Goal: Information Seeking & Learning: Learn about a topic

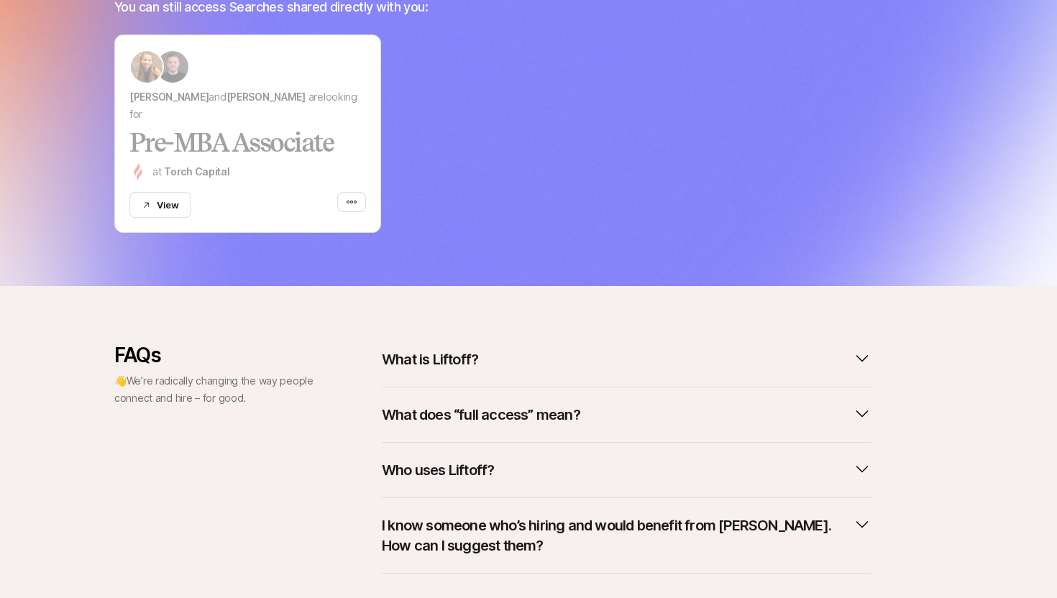
scroll to position [499, 0]
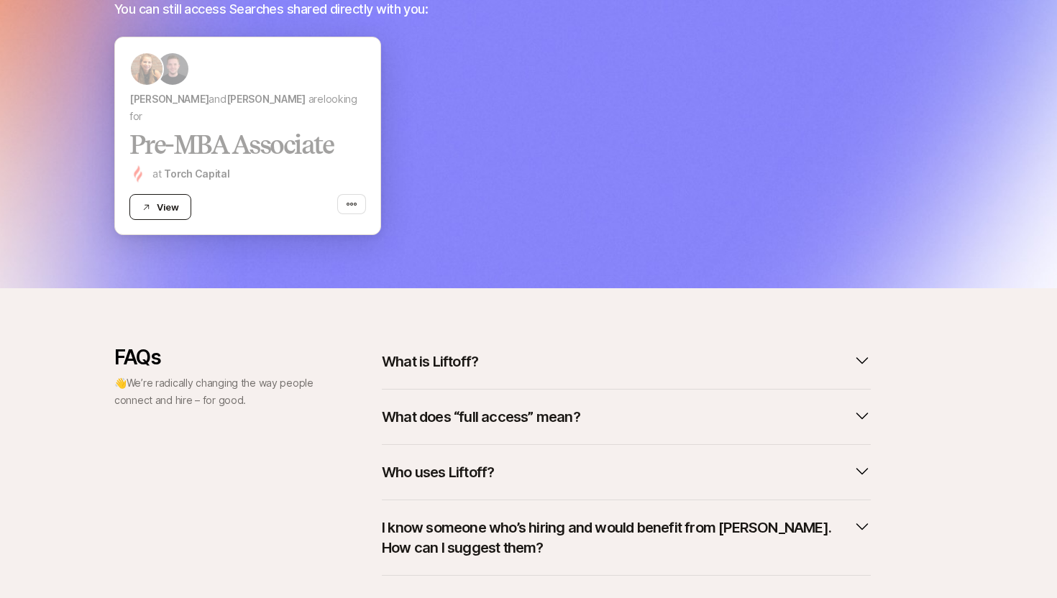
click at [165, 210] on button "View" at bounding box center [160, 207] width 62 height 26
click at [352, 203] on icon "button" at bounding box center [351, 204] width 10 height 3
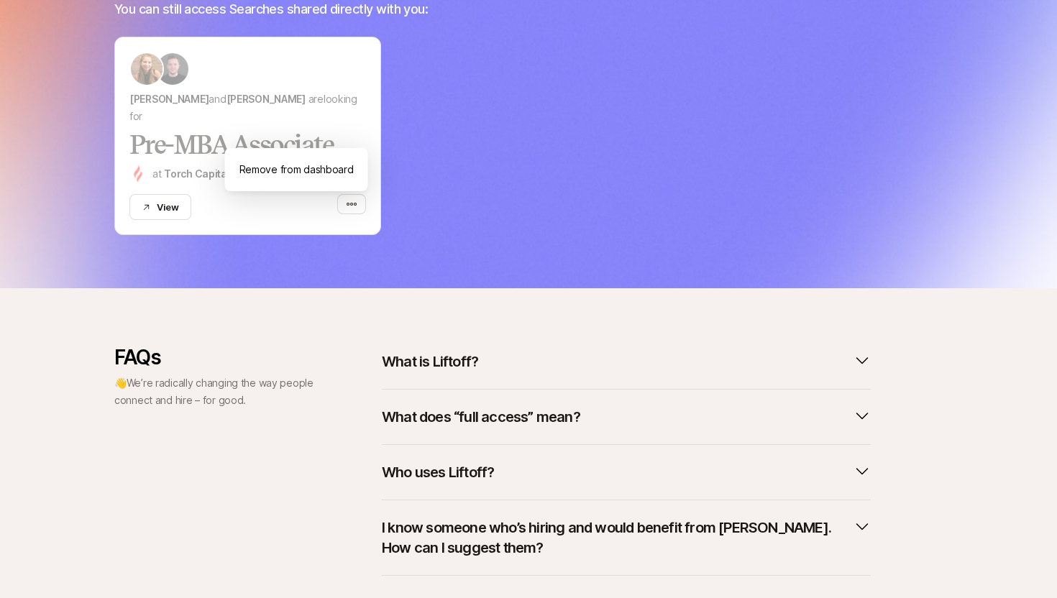
click at [305, 363] on p "FAQs" at bounding box center [214, 357] width 201 height 23
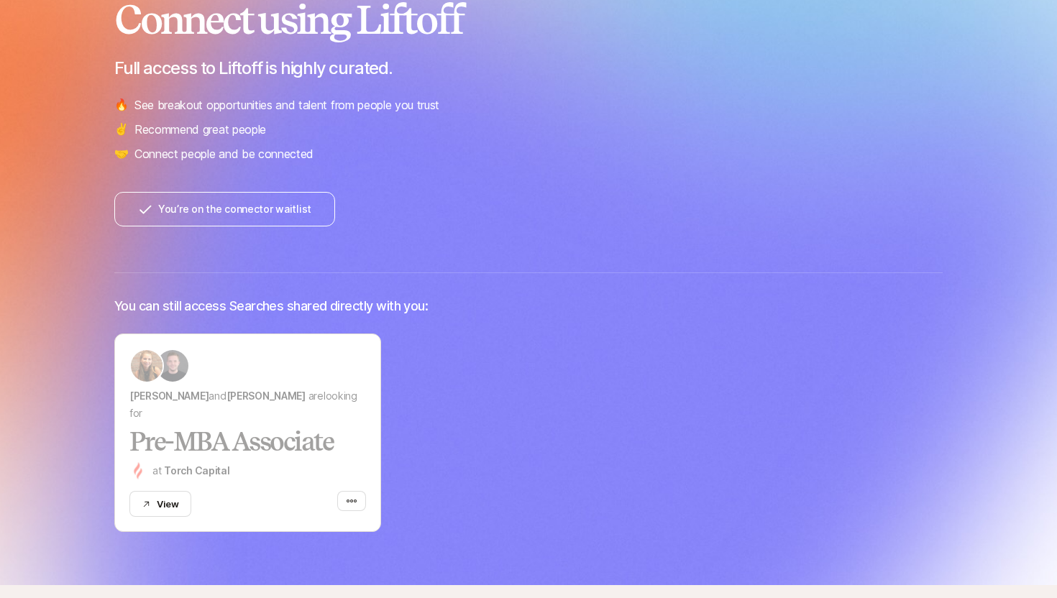
scroll to position [0, 0]
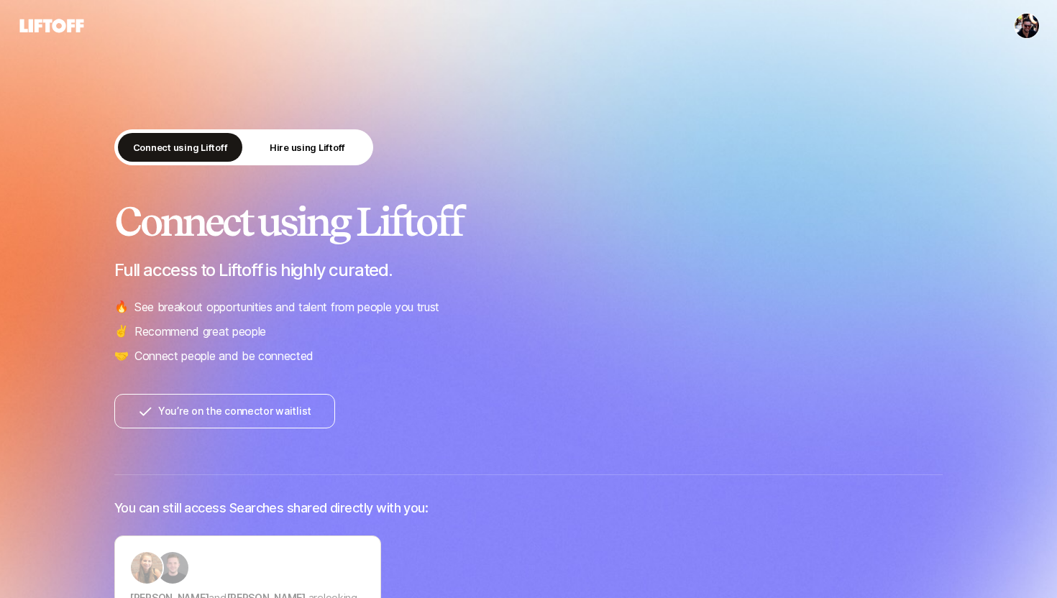
click at [247, 235] on h2 "Connect using Liftoff" at bounding box center [528, 221] width 828 height 43
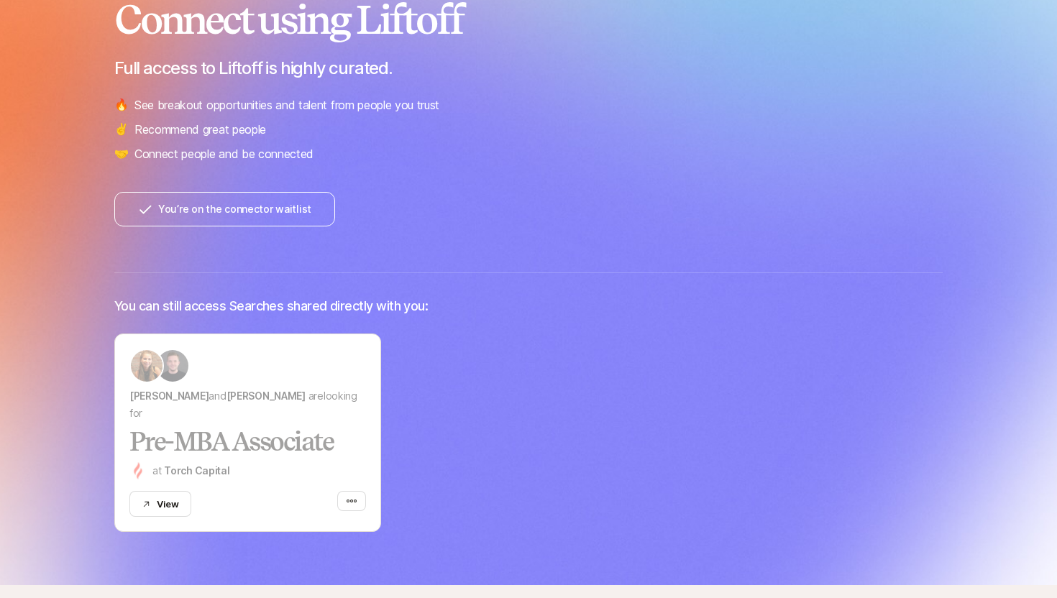
scroll to position [242, 0]
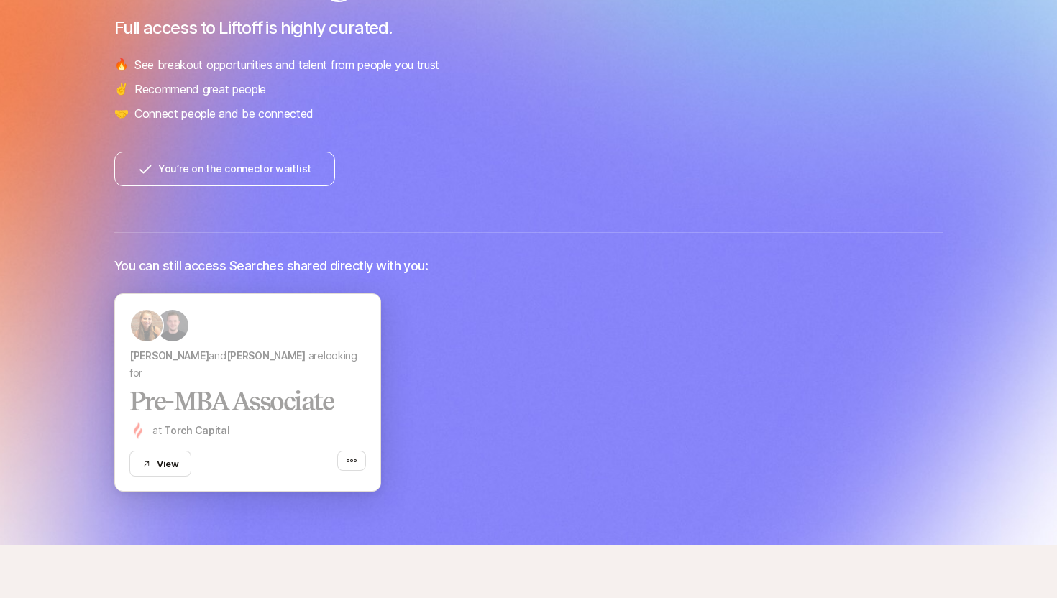
click at [193, 346] on div "[PERSON_NAME] and [PERSON_NAME] are looking for Pre-MBA Associate at [GEOGRAPHI…" at bounding box center [247, 392] width 237 height 168
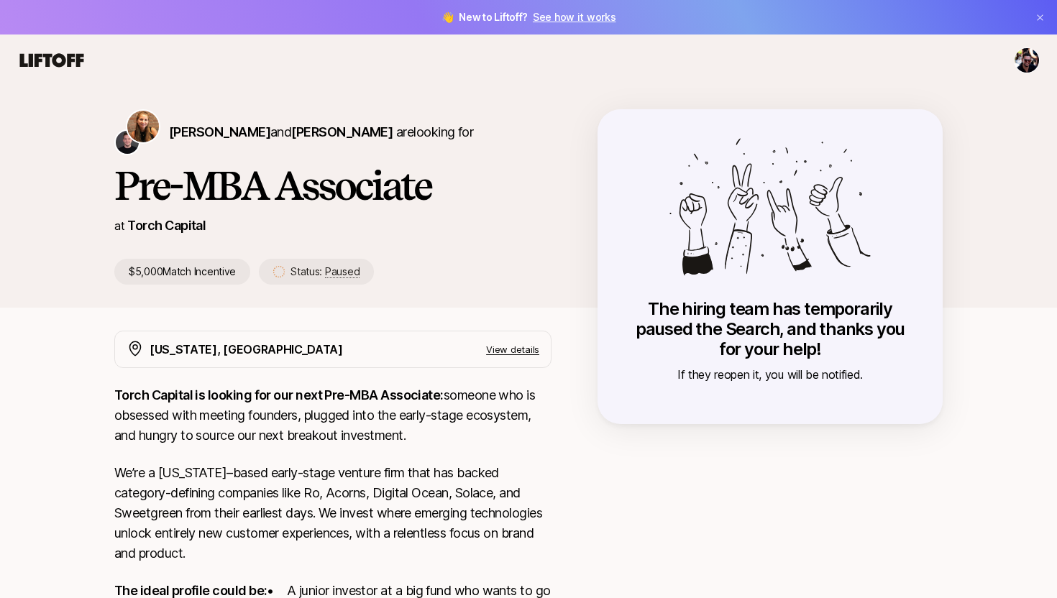
click at [525, 349] on p "View details" at bounding box center [512, 349] width 53 height 14
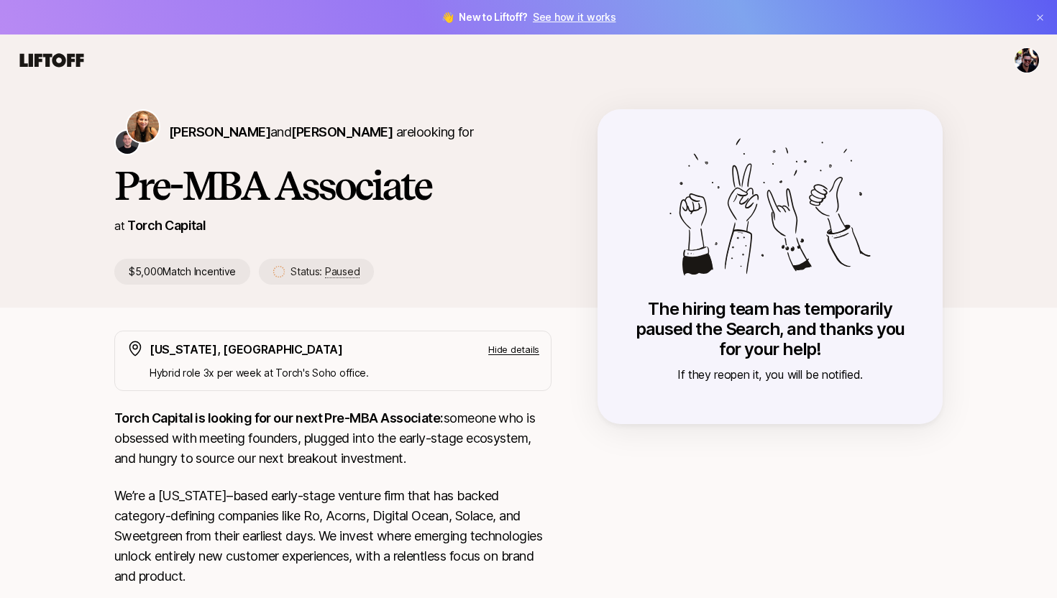
click at [525, 349] on p "Hide details" at bounding box center [513, 349] width 51 height 14
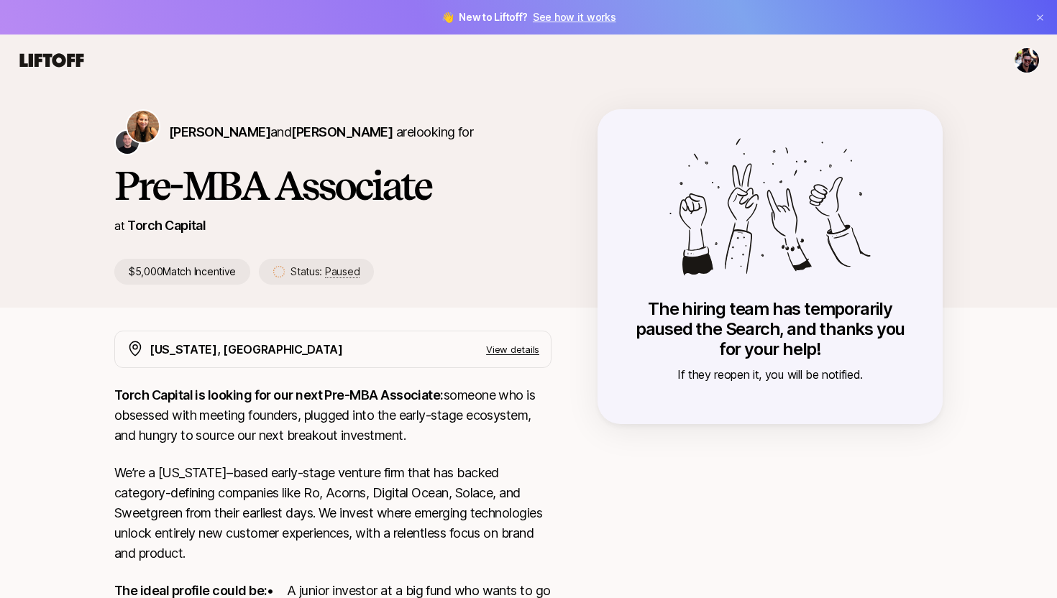
click at [525, 349] on p "View details" at bounding box center [512, 349] width 53 height 14
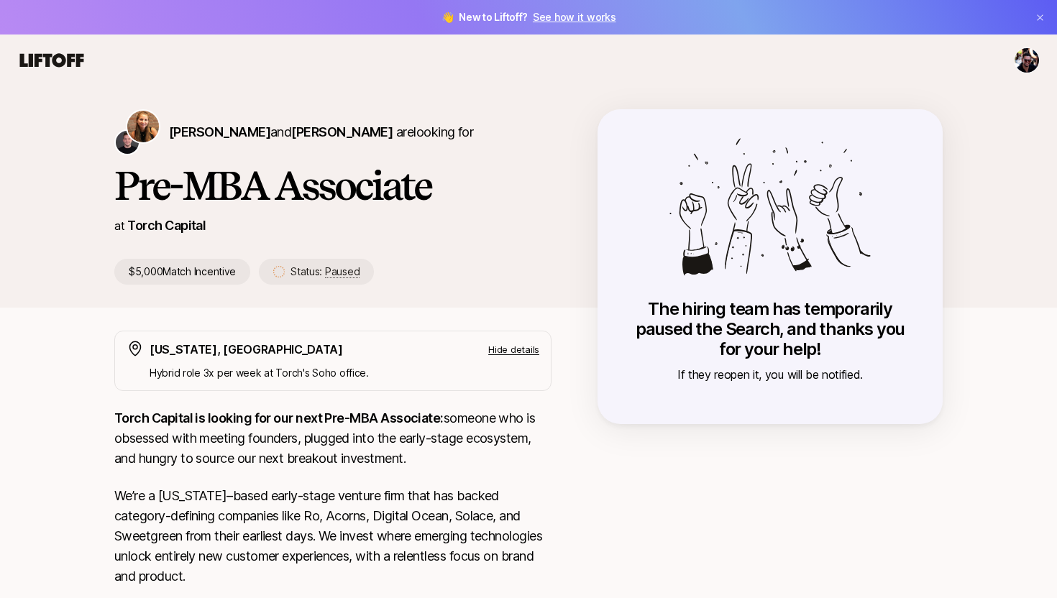
click at [525, 349] on p "Hide details" at bounding box center [513, 349] width 51 height 14
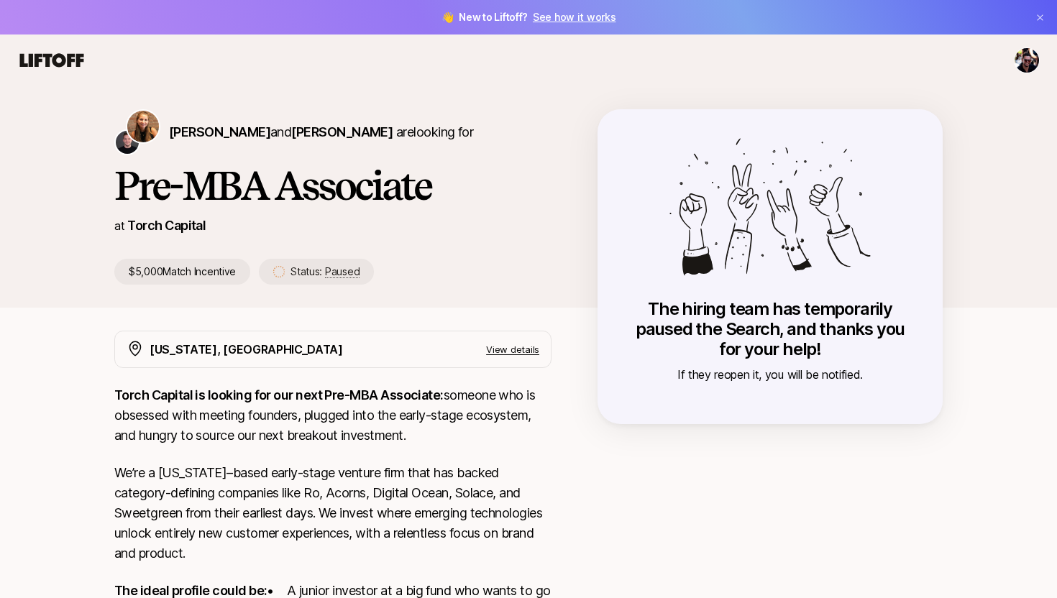
click at [1013, 65] on div at bounding box center [528, 60] width 1022 height 26
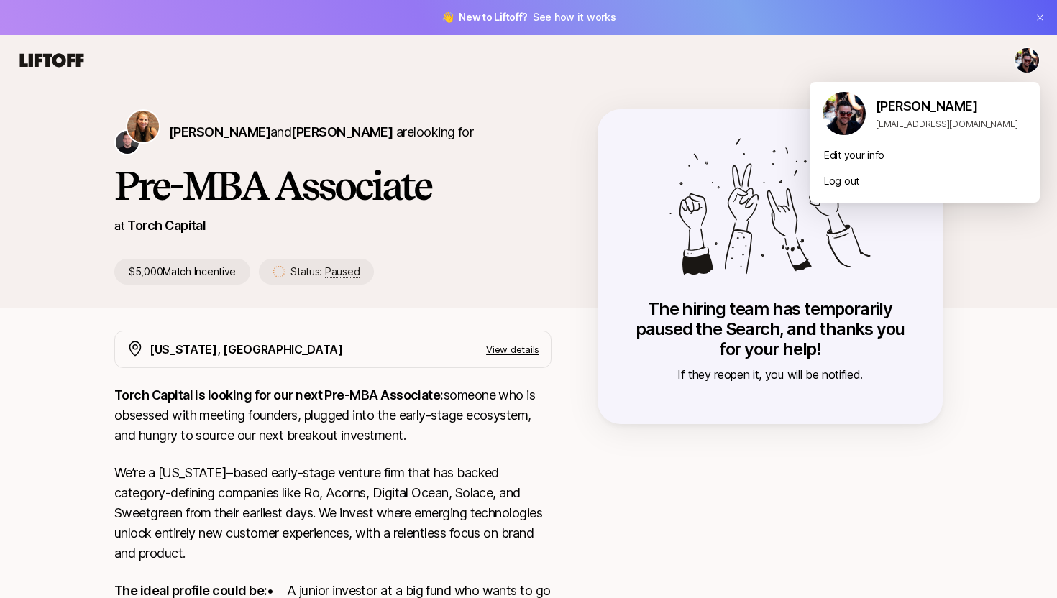
click at [1023, 62] on html "👋 New to Liftoff? See how it works [PERSON_NAME] and [PERSON_NAME] are looking …" at bounding box center [528, 299] width 1057 height 598
click at [703, 54] on html "👋 New to Liftoff? See how it works [PERSON_NAME] and [PERSON_NAME] are looking …" at bounding box center [528, 299] width 1057 height 598
